Goal: Task Accomplishment & Management: Manage account settings

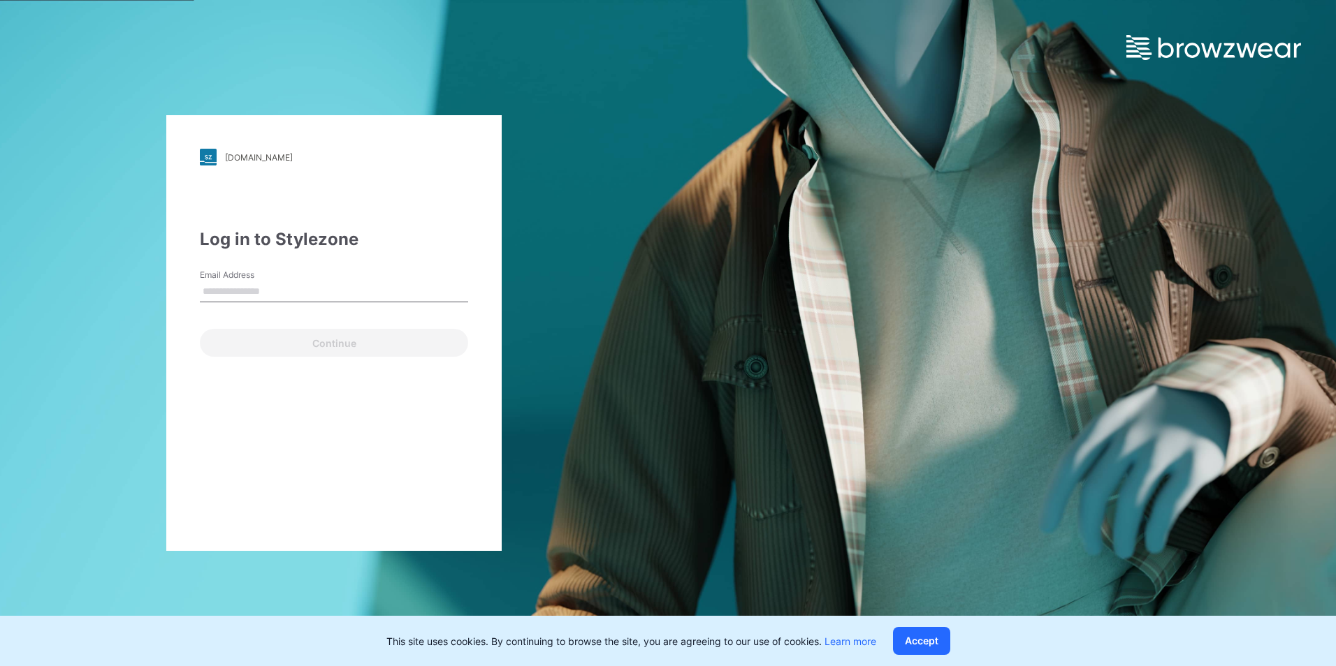
click at [345, 277] on div "Email Address" at bounding box center [334, 290] width 268 height 42
click at [345, 286] on input "Email Address" at bounding box center [334, 291] width 268 height 21
type input "**********"
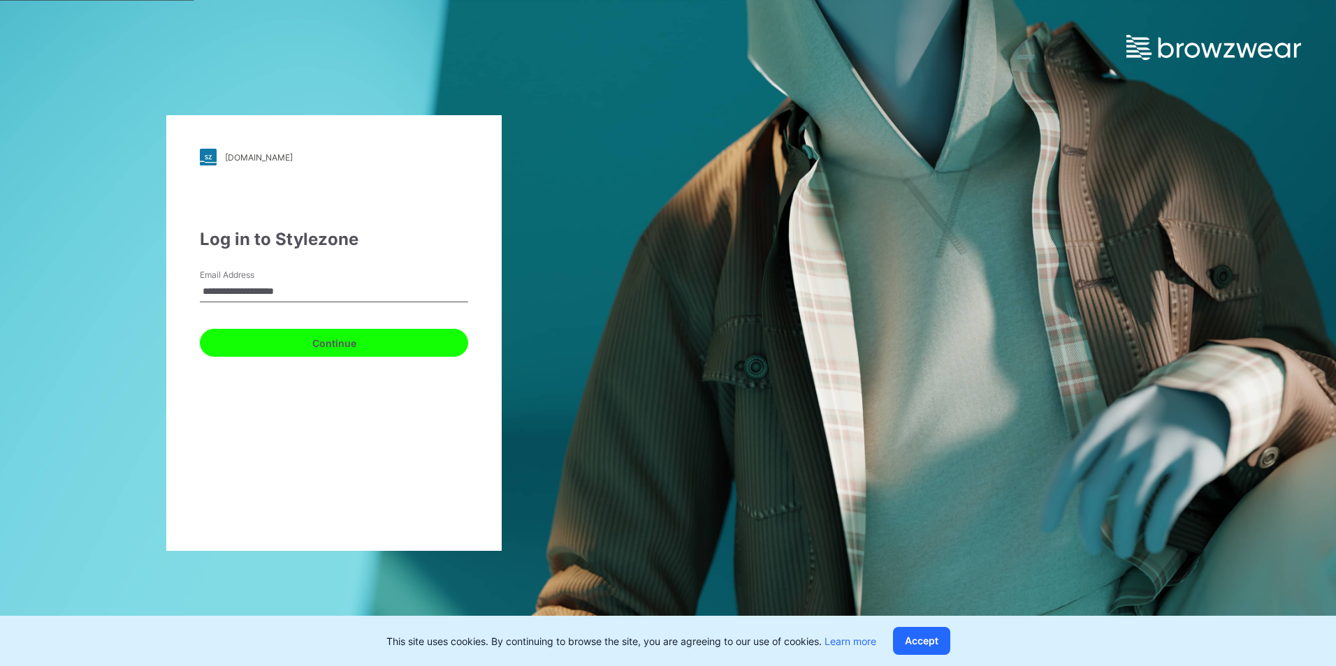
click at [346, 353] on button "Continue" at bounding box center [334, 343] width 268 height 28
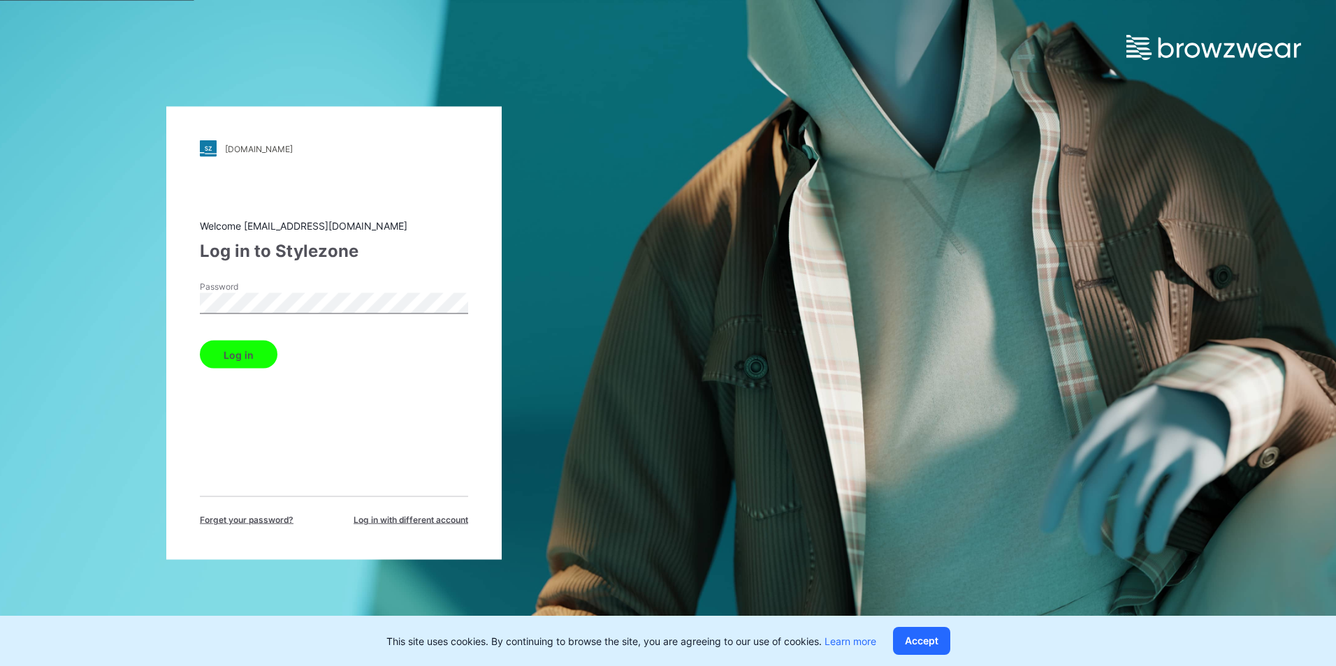
click at [410, 194] on div "[DOMAIN_NAME] Loading... Welcome [EMAIL_ADDRESS][DOMAIN_NAME] Log in to Stylezo…" at bounding box center [333, 333] width 335 height 453
click at [242, 337] on div "Log in" at bounding box center [334, 352] width 268 height 34
click at [242, 353] on button "Log in" at bounding box center [239, 355] width 78 height 28
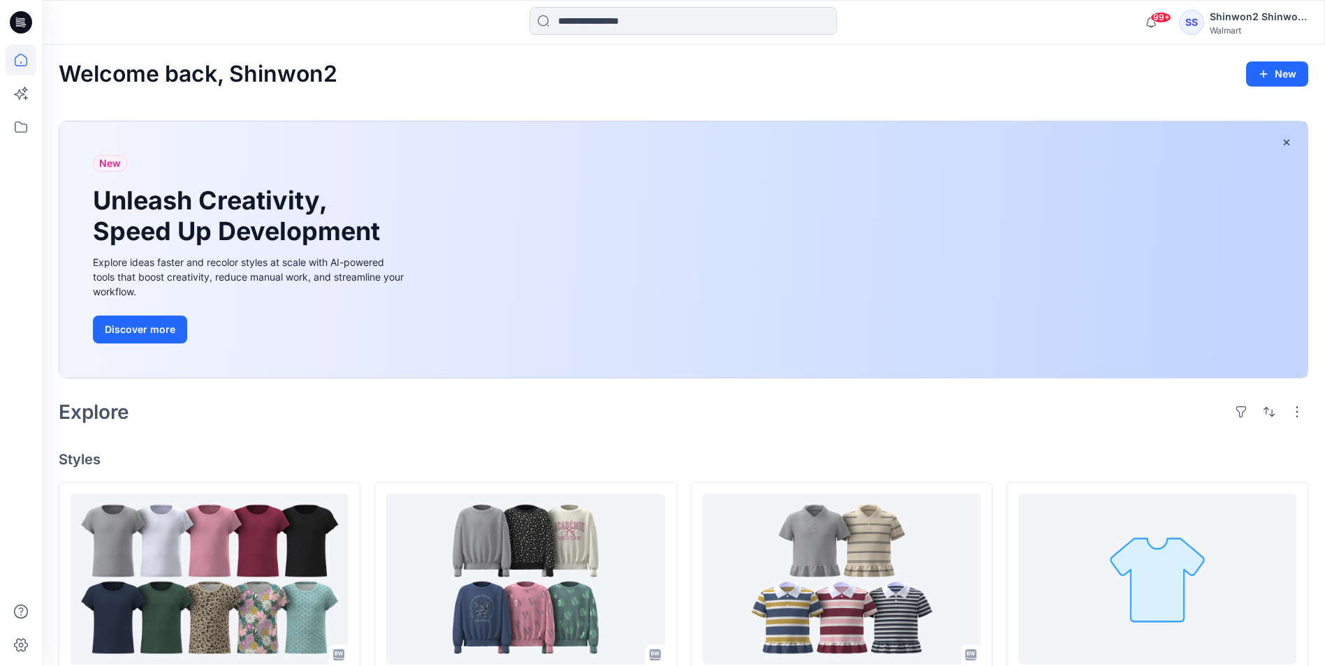
click at [1168, 450] on div "Welcome back, Shinwon2 New New Unleash Creativity, Speed Up Development Explore…" at bounding box center [683, 676] width 1283 height 1262
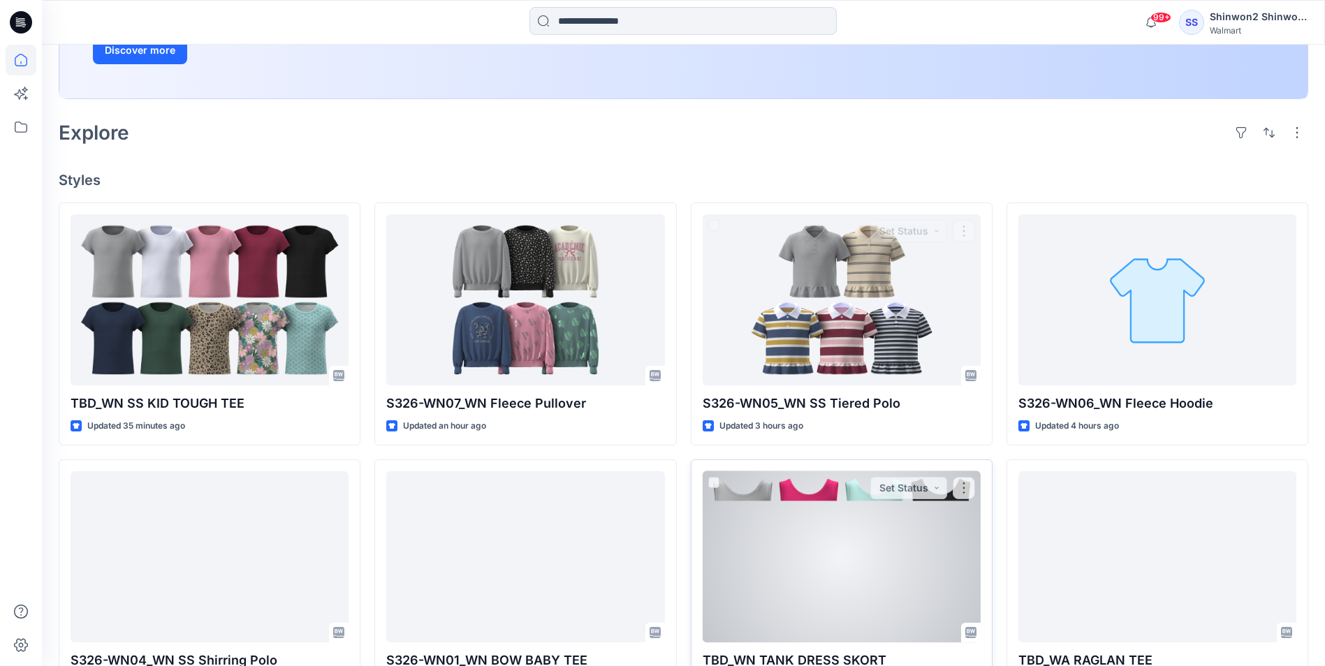
scroll to position [419, 0]
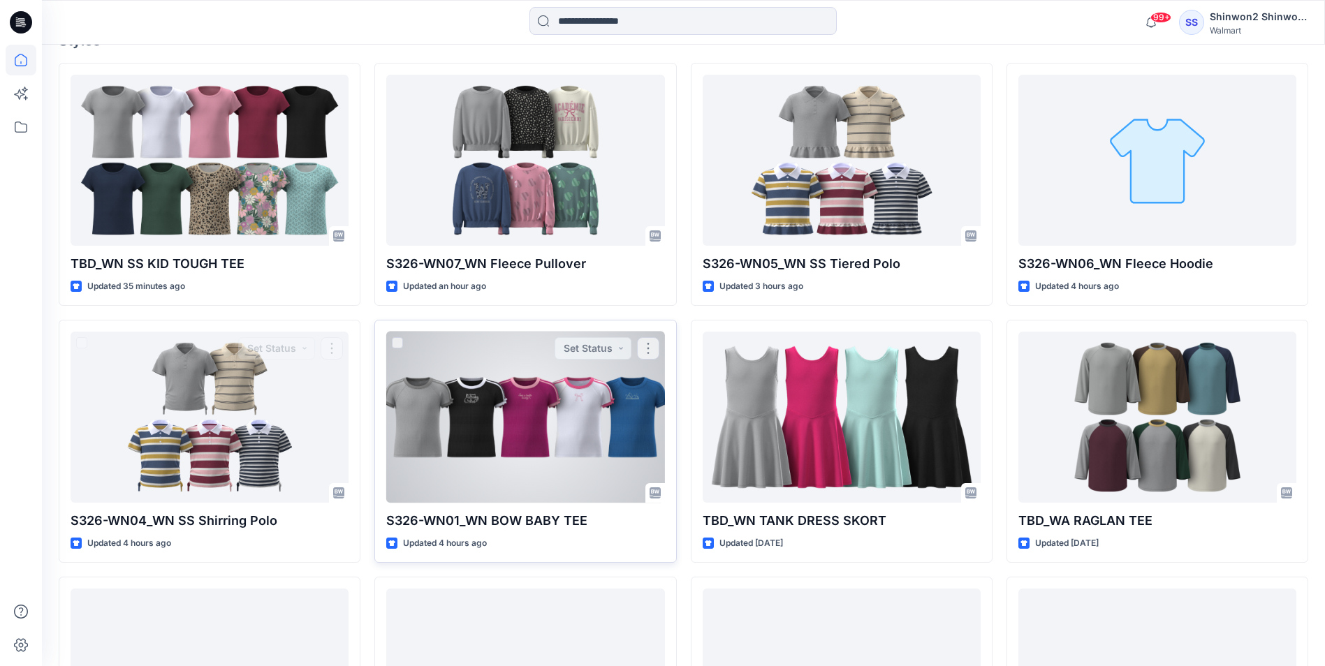
click at [531, 393] on div at bounding box center [525, 417] width 278 height 171
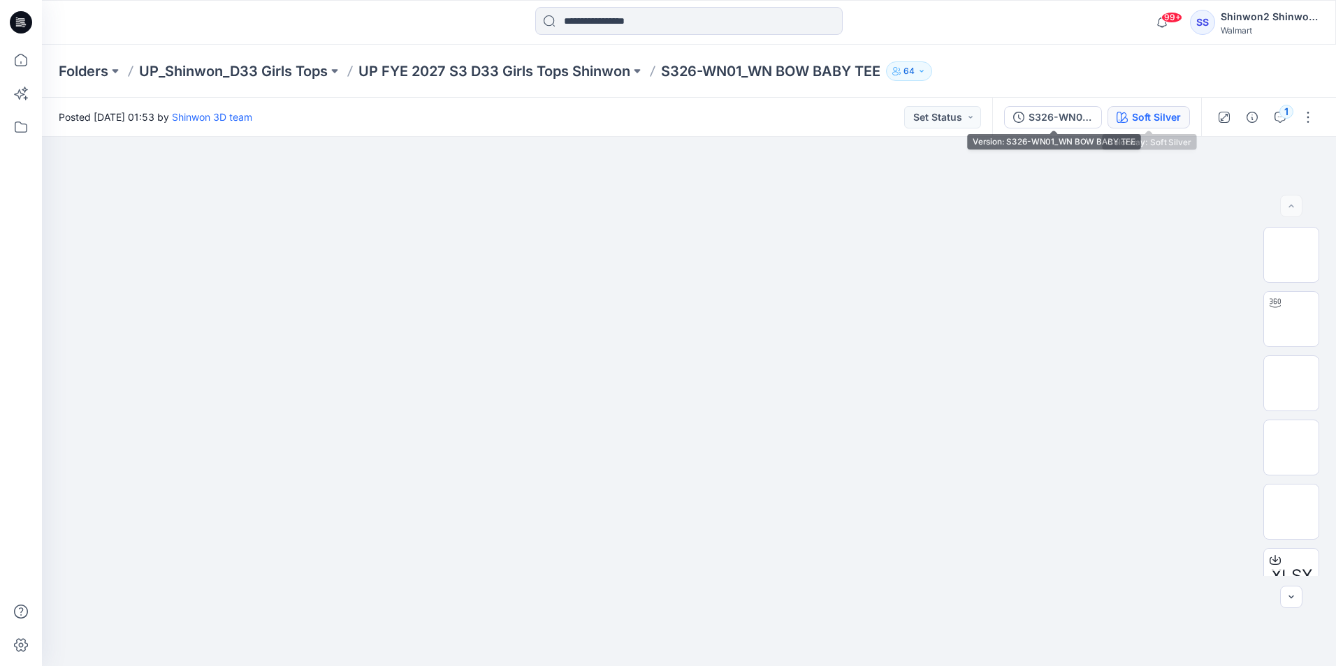
click at [1146, 115] on div "Soft Silver" at bounding box center [1156, 117] width 49 height 15
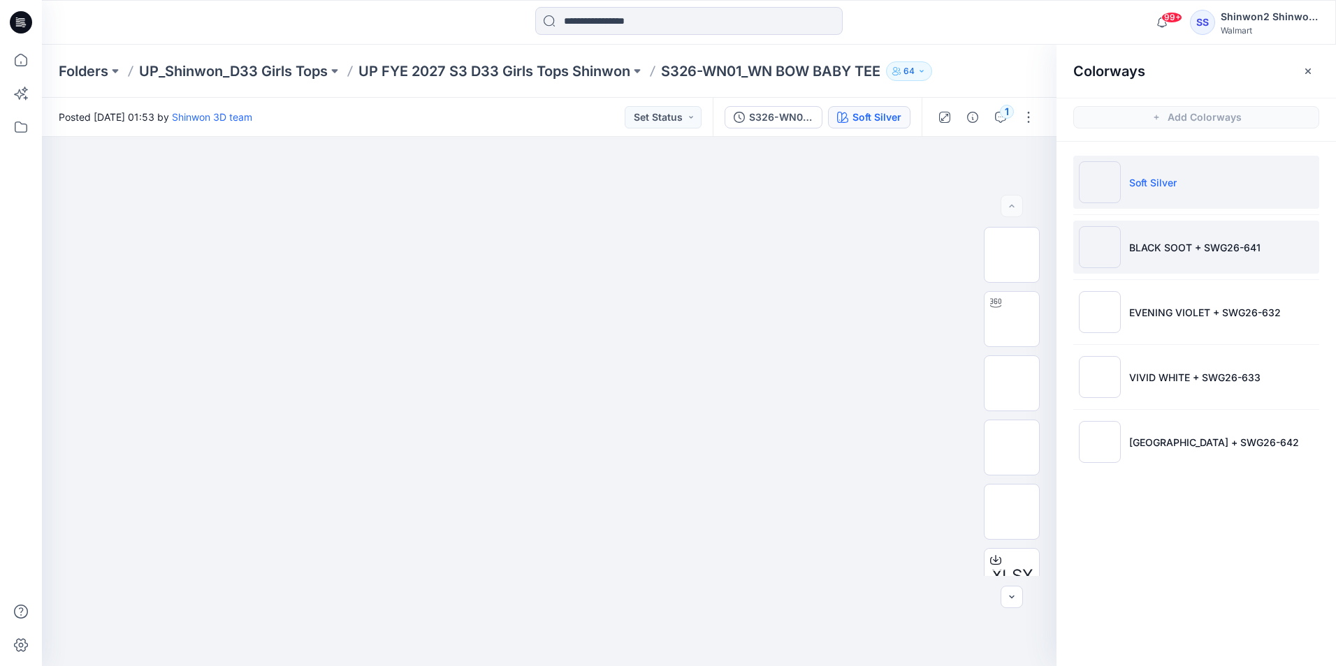
click at [1146, 271] on li "BLACK SOOT + SWG26-641" at bounding box center [1196, 247] width 246 height 53
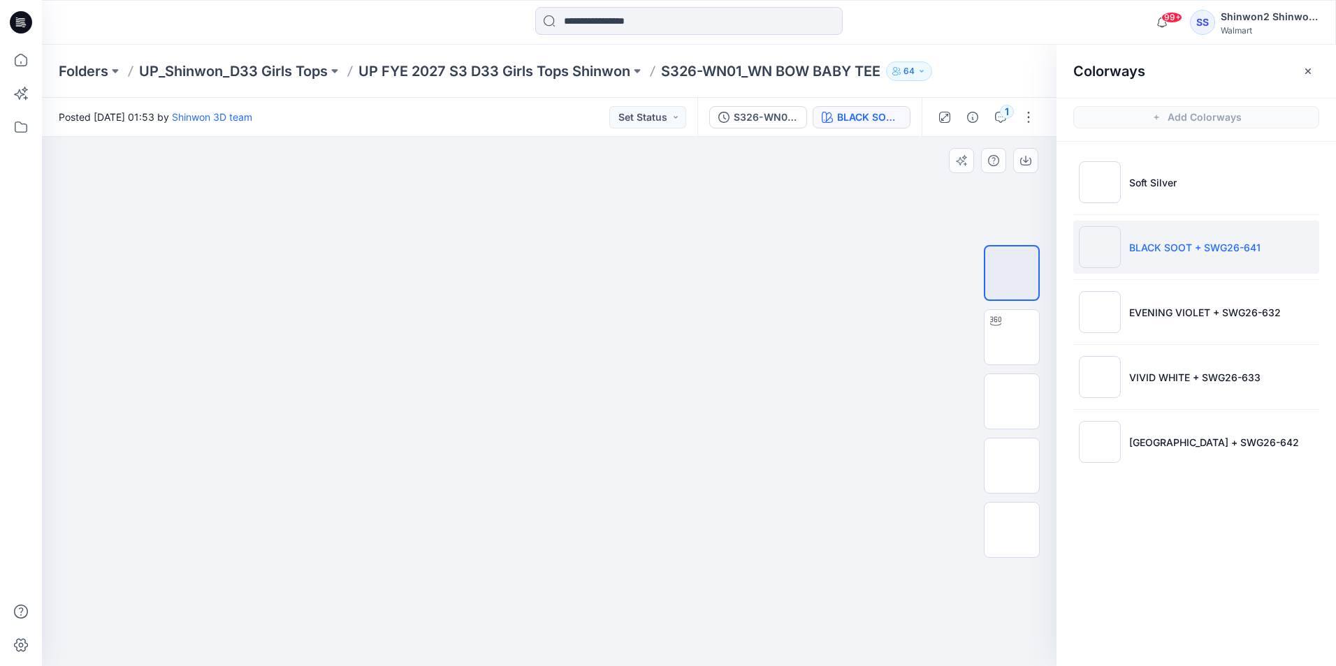
click at [645, 263] on img at bounding box center [549, 263] width 248 height 0
click at [562, 263] on img at bounding box center [549, 263] width 248 height 0
click at [624, 263] on img at bounding box center [549, 263] width 248 height 0
click at [986, 147] on div at bounding box center [549, 401] width 1014 height 529
click at [596, 251] on div at bounding box center [549, 401] width 1014 height 529
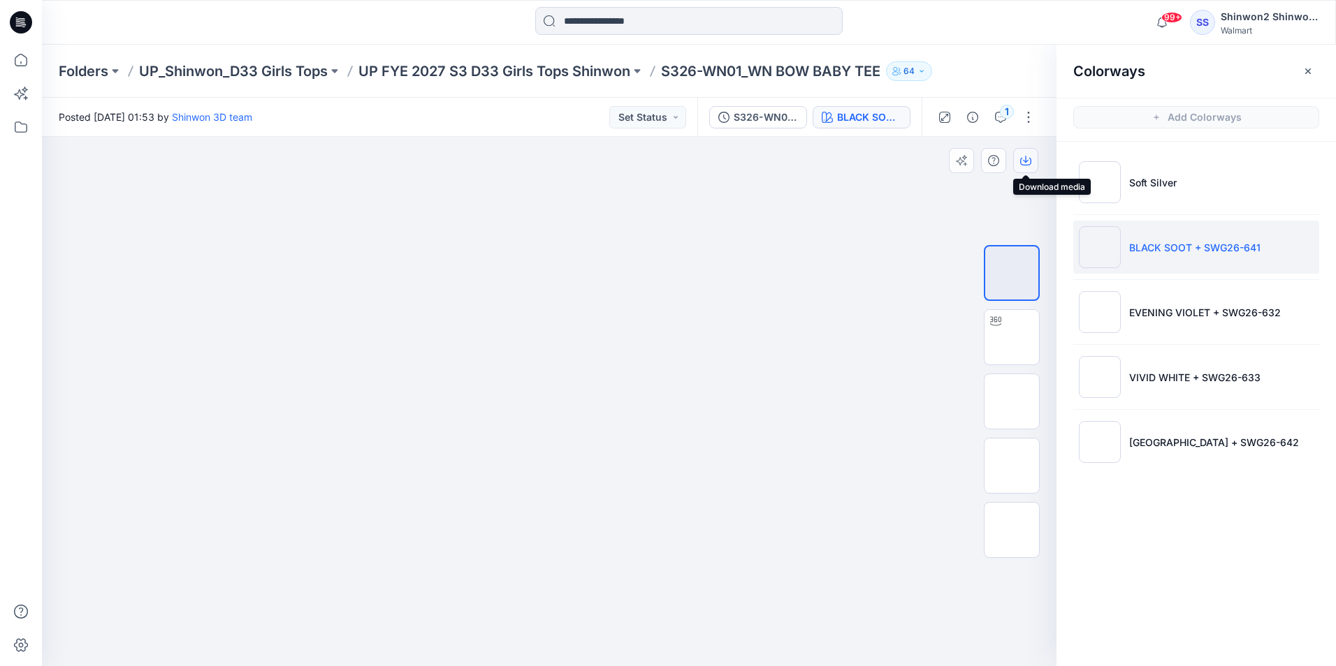
click at [1034, 157] on button "button" at bounding box center [1025, 160] width 25 height 25
